Goal: Navigation & Orientation: Go to known website

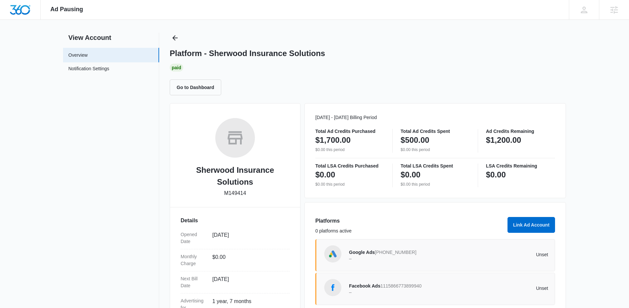
scroll to position [38, 0]
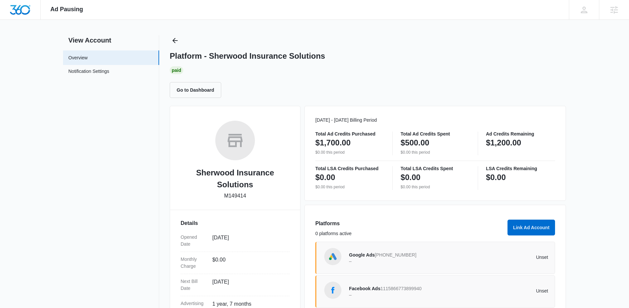
scroll to position [12, 0]
